Goal: Transaction & Acquisition: Register for event/course

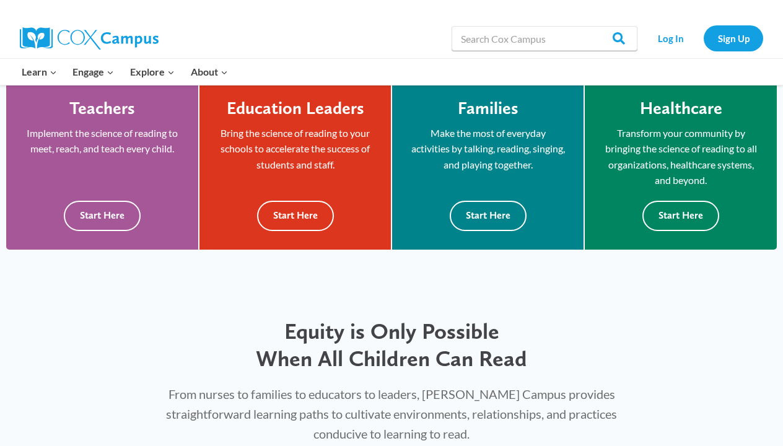
scroll to position [359, 0]
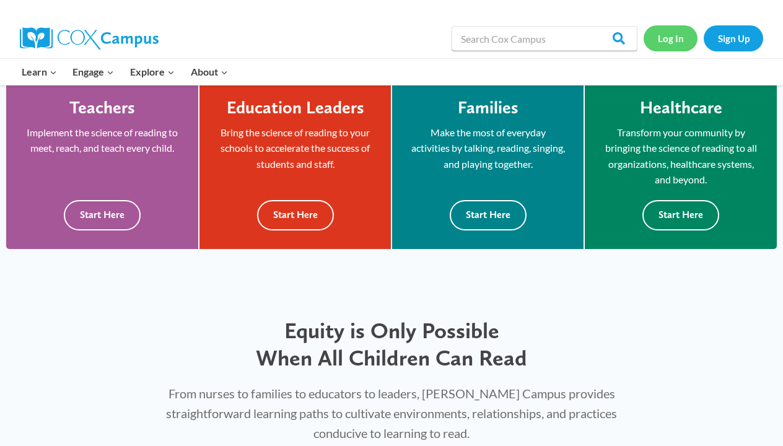
click at [674, 35] on link "Log In" at bounding box center [670, 37] width 54 height 25
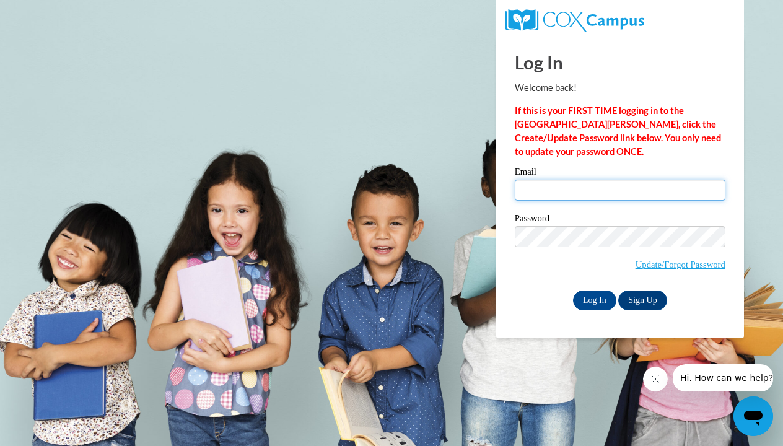
type input "lauren.hisle@ccschool.net"
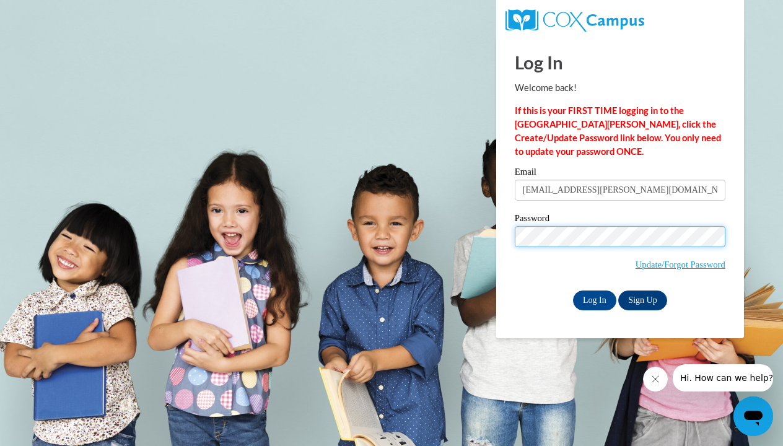
click at [593, 298] on input "Log In" at bounding box center [594, 300] width 43 height 20
click at [600, 293] on input "Log In" at bounding box center [594, 300] width 43 height 20
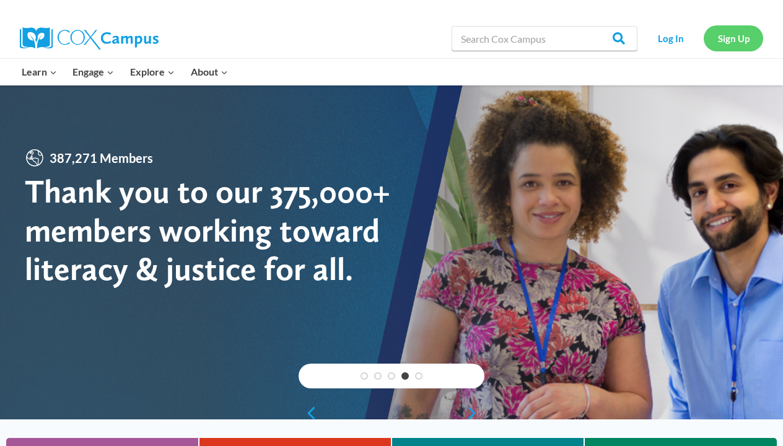
click at [749, 38] on link "Sign Up" at bounding box center [732, 37] width 59 height 25
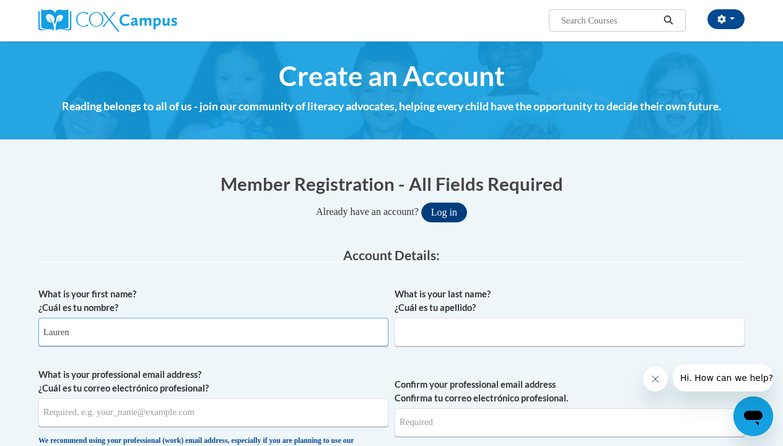
type input "Lauren"
type input "Hisle"
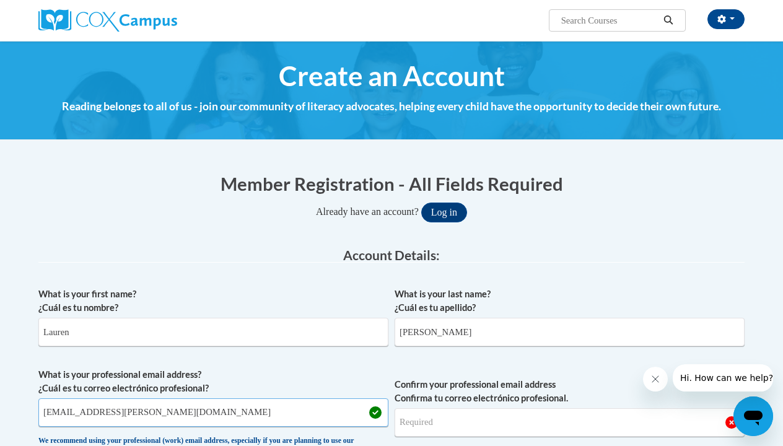
click at [183, 412] on input "lhisle123lauren.hisle@ccschool.netyahoo.com" at bounding box center [213, 412] width 350 height 28
drag, startPoint x: 136, startPoint y: 415, endPoint x: 33, endPoint y: 414, distance: 102.8
click at [91, 414] on input "lhisle123l@yahoo.com" at bounding box center [213, 412] width 350 height 28
click at [79, 412] on input "lhisle123l@yahoo.com" at bounding box center [213, 412] width 350 height 28
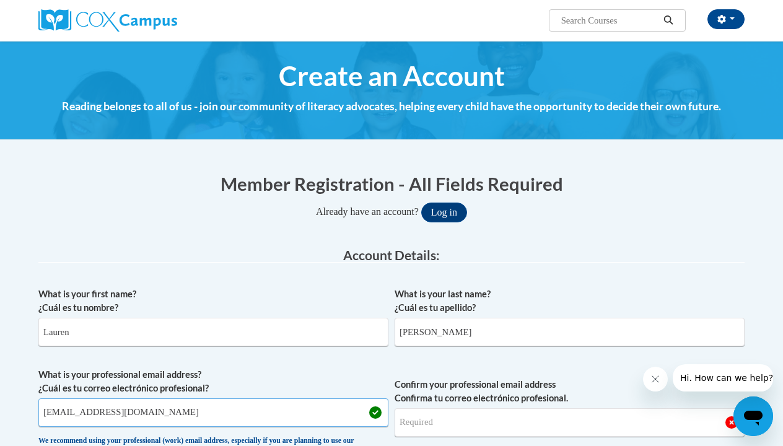
drag, startPoint x: 137, startPoint y: 415, endPoint x: 25, endPoint y: 415, distance: 112.1
type input "lhisle123@yahoo.com"
click at [492, 429] on input "Confirm your professional email address Confirma tu correo electrónico profesio…" at bounding box center [569, 422] width 350 height 28
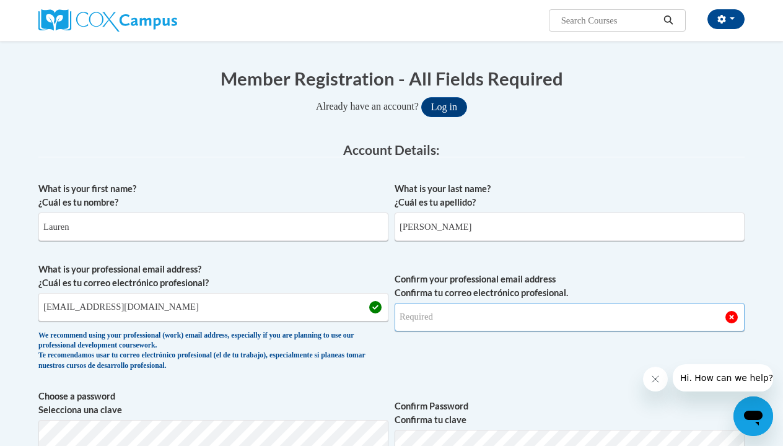
scroll to position [107, 0]
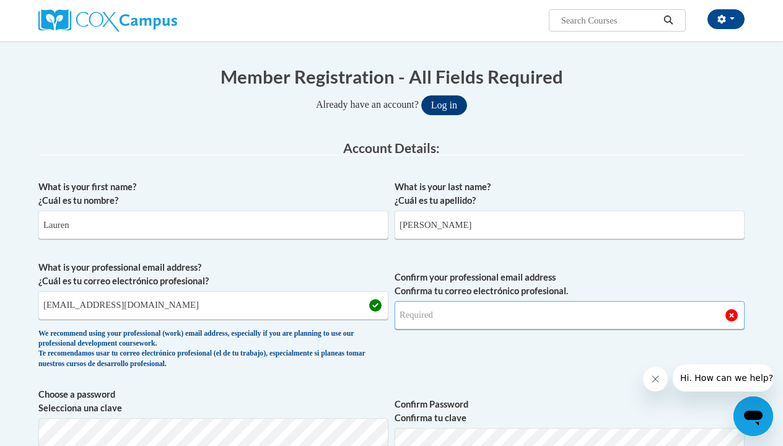
click at [437, 319] on input "Confirm your professional email address Confirma tu correo electrónico profesio…" at bounding box center [569, 315] width 350 height 28
click at [463, 317] on input "lhisle123@" at bounding box center [569, 315] width 350 height 28
click at [538, 316] on input "lhisle123lauren.hisle@ccschool.netyahoo.com" at bounding box center [569, 315] width 350 height 28
type input "lhisle123@yahoo.com"
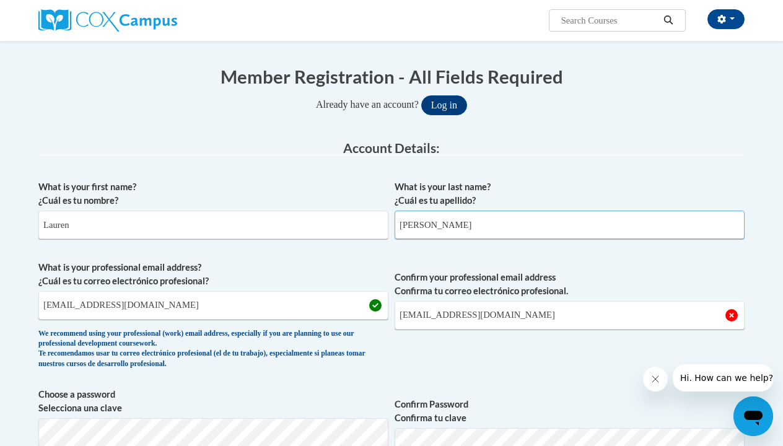
click at [514, 233] on input "Hisle" at bounding box center [569, 225] width 350 height 28
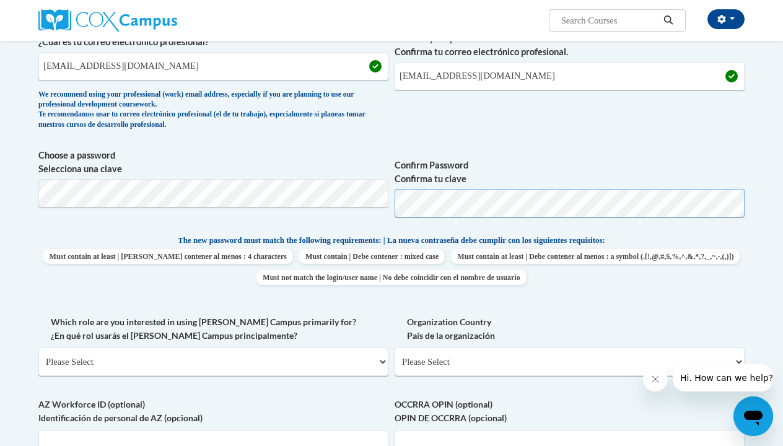
scroll to position [347, 0]
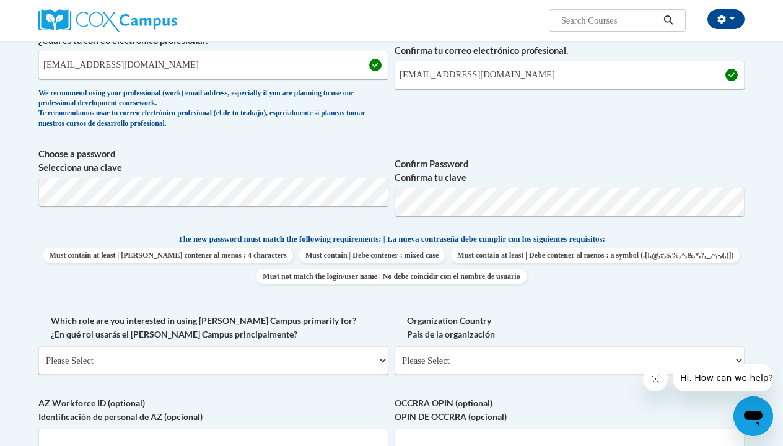
click at [527, 142] on div "What is your first name? ¿Cuál es tu nombre? Lauren What is your last name? ¿Cu…" at bounding box center [391, 221] width 706 height 575
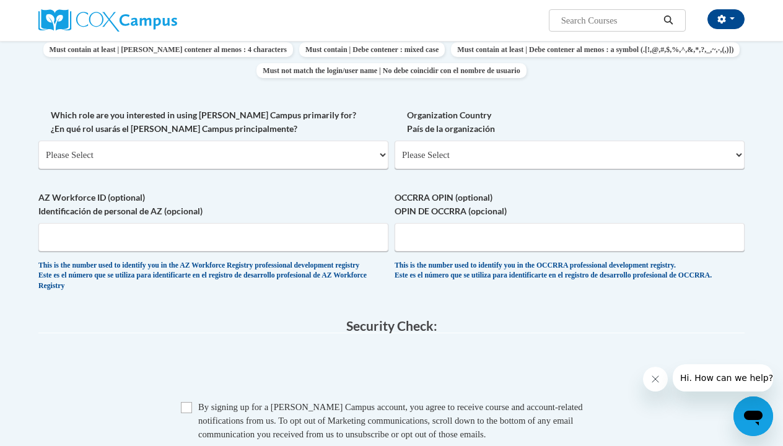
scroll to position [565, 0]
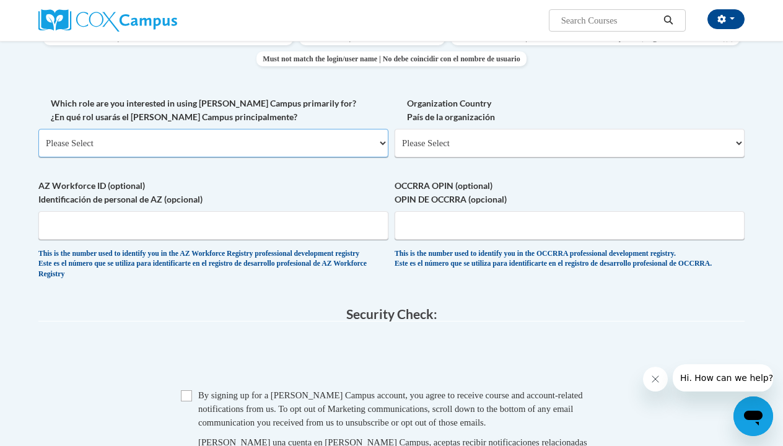
select select "fbf2d438-af2f-41f8-98f1-81c410e29de3"
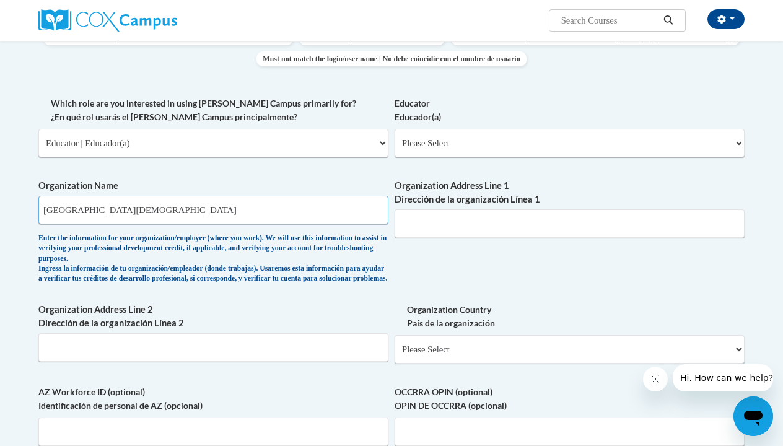
type input "Calvary Christian School"
select select "5e2af403-4f2c-4e49-a02f-103e55d7b75b"
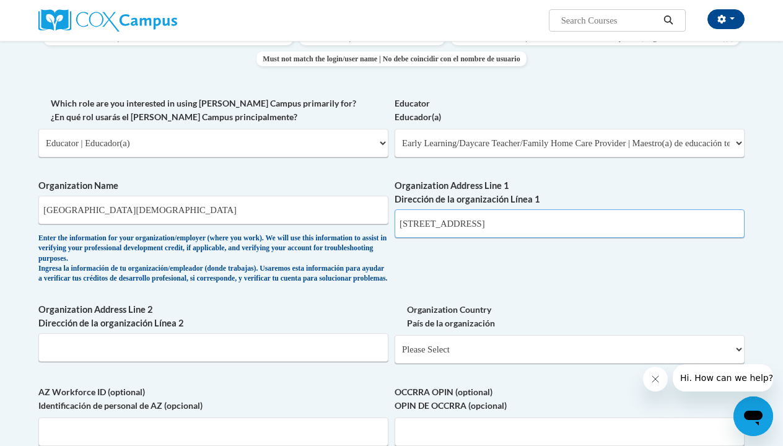
type input "15 Redwing Drive"
select select "ad49bcad-a171-4b2e-b99c-48b446064914"
select select
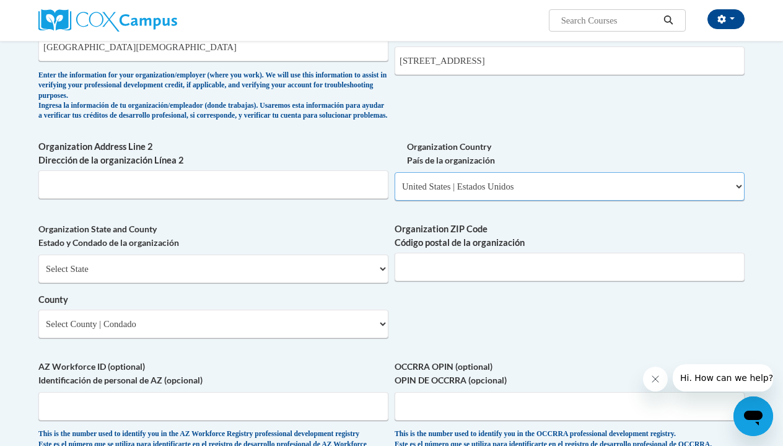
scroll to position [731, 0]
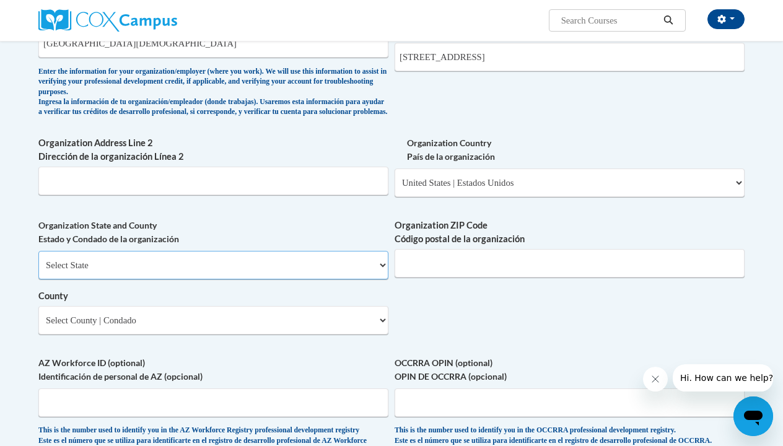
select select "Kentucky"
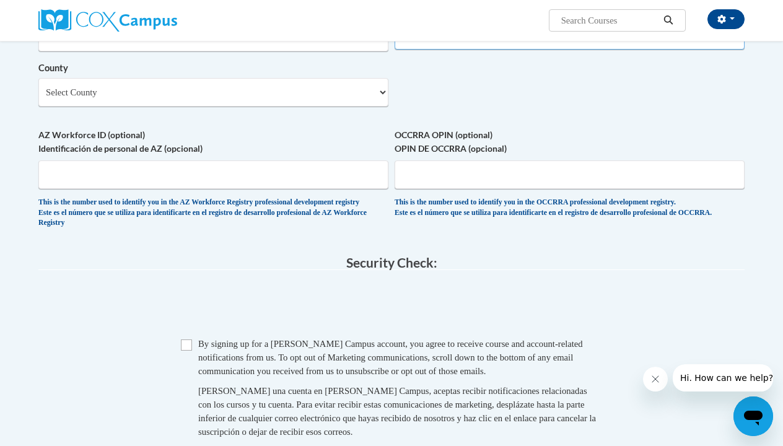
scroll to position [965, 0]
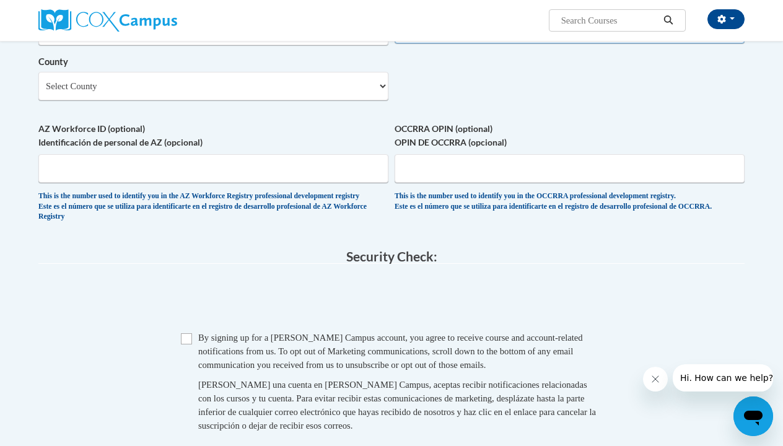
type input "40391"
click at [185, 333] on input "Checkbox" at bounding box center [186, 338] width 11 height 11
checkbox input "true"
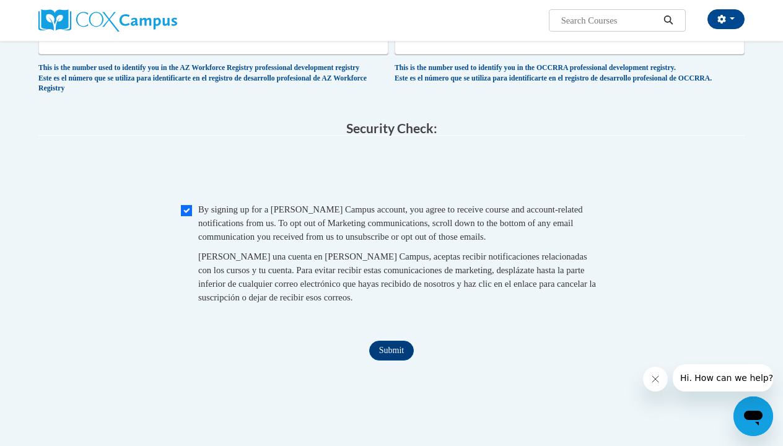
scroll to position [1095, 0]
click at [398, 344] on input "Submit" at bounding box center [391, 349] width 45 height 20
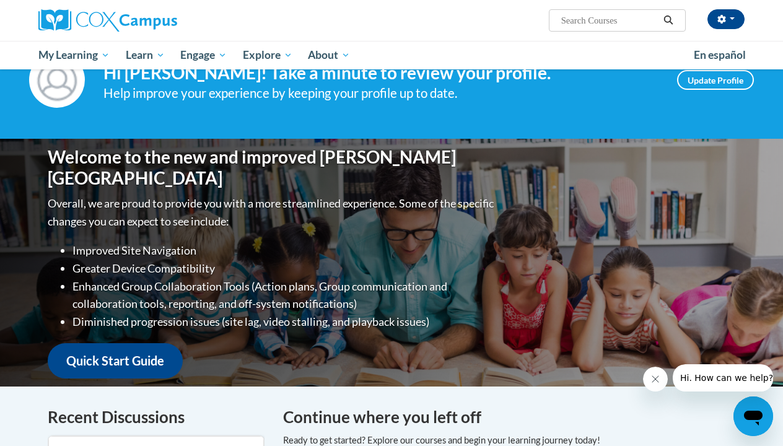
scroll to position [49, 0]
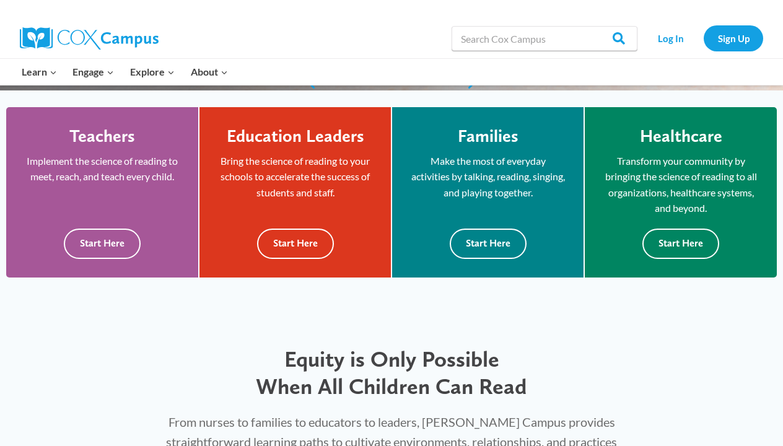
scroll to position [328, 0]
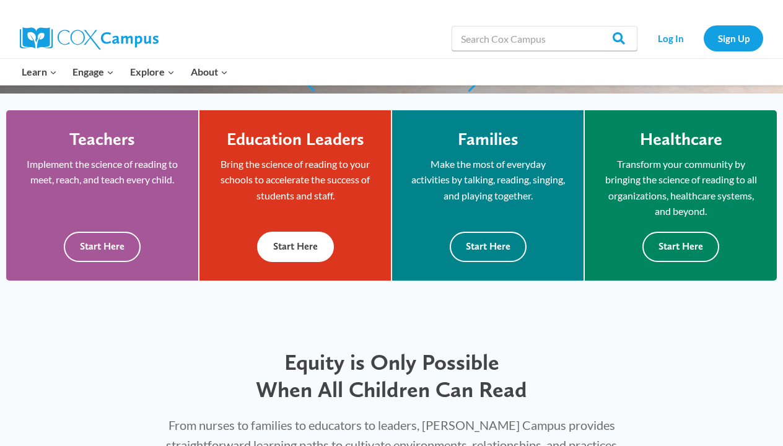
click at [296, 245] on button "Start Here" at bounding box center [295, 247] width 77 height 30
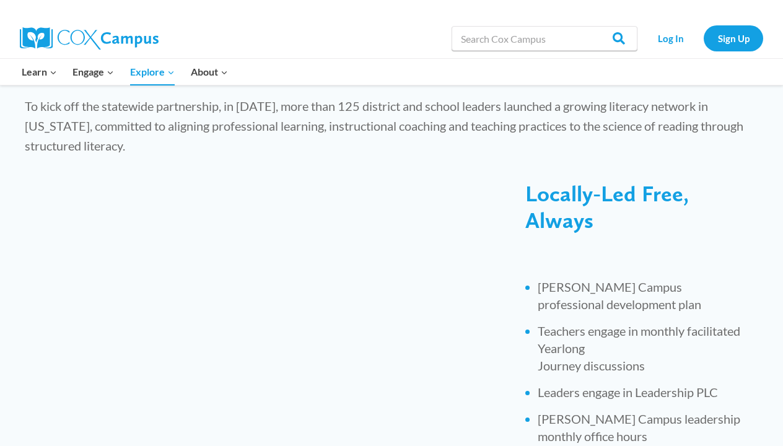
scroll to position [420, 0]
click at [665, 39] on link "Log In" at bounding box center [670, 37] width 54 height 25
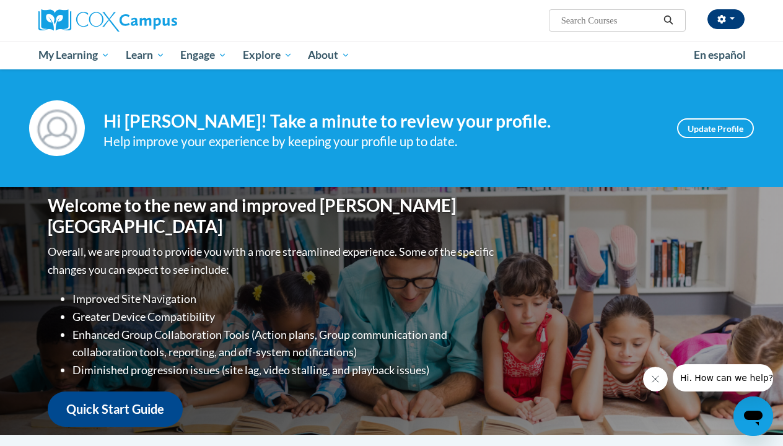
click at [729, 19] on button "button" at bounding box center [725, 19] width 37 height 20
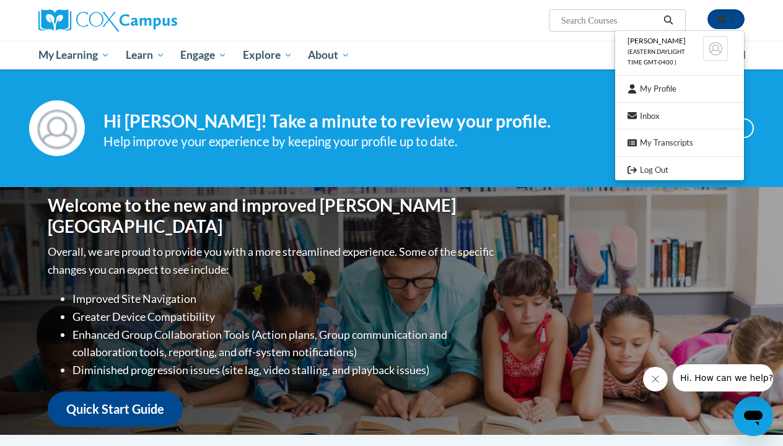
click at [412, 84] on div "Your profile Hi [PERSON_NAME]! Take a minute to review your profile. Help impro…" at bounding box center [391, 128] width 783 height 118
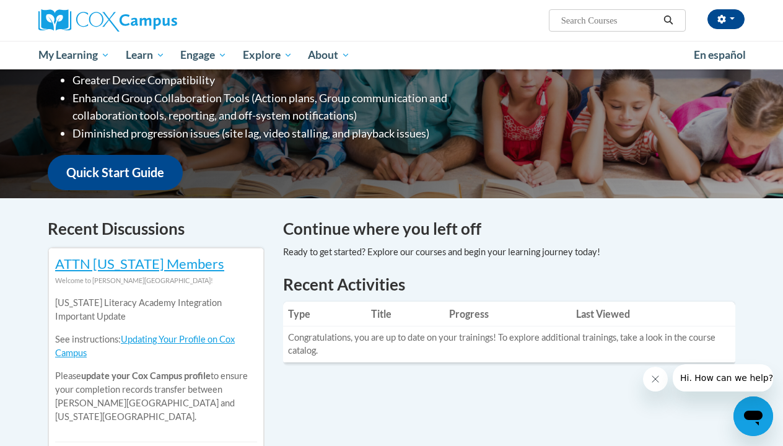
scroll to position [237, 0]
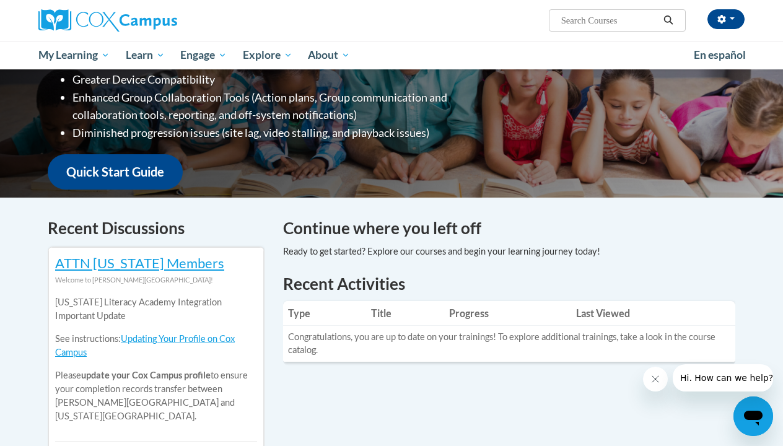
click at [110, 159] on link "Quick Start Guide" at bounding box center [115, 171] width 135 height 35
